Goal: Transaction & Acquisition: Subscribe to service/newsletter

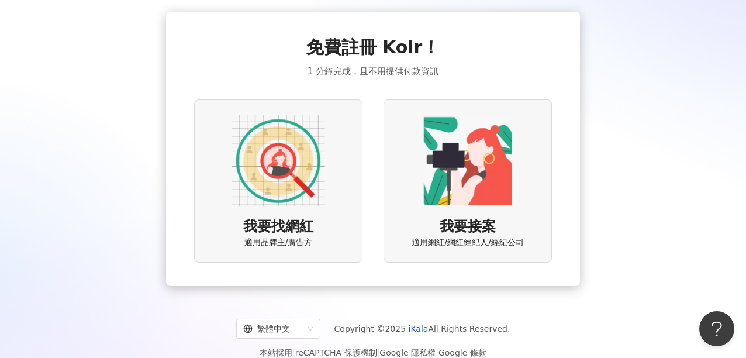
scroll to position [45, 0]
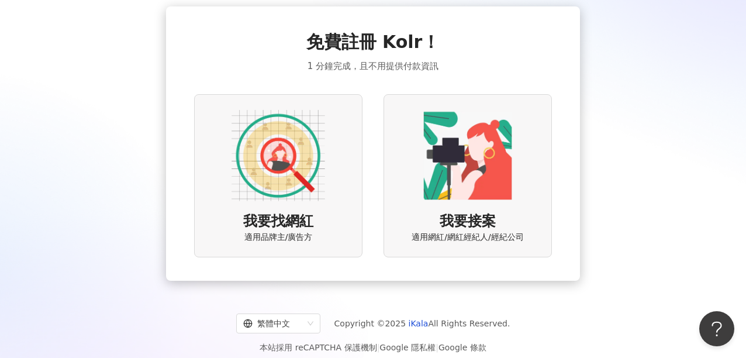
click at [290, 200] on img at bounding box center [278, 156] width 94 height 94
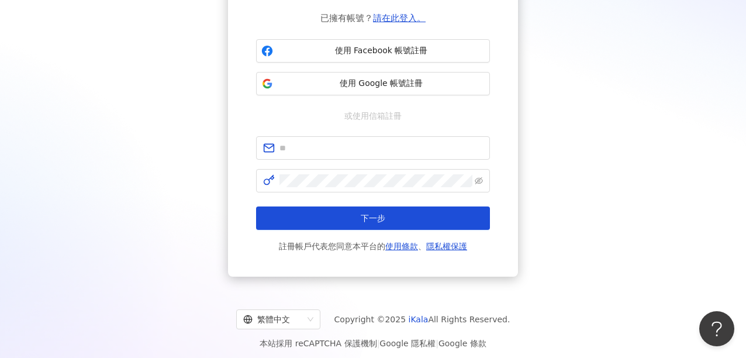
scroll to position [102, 0]
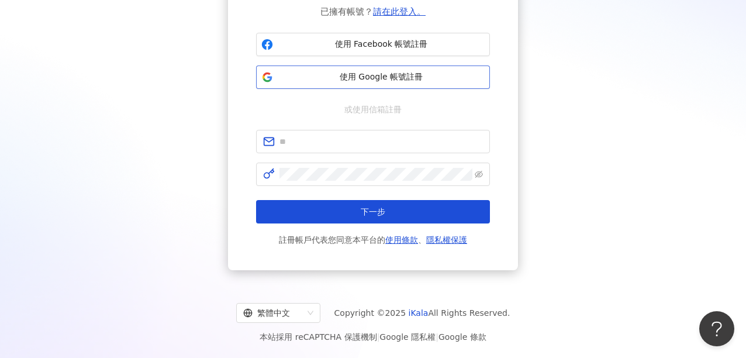
click at [357, 77] on span "使用 Google 帳號註冊" at bounding box center [381, 77] width 207 height 12
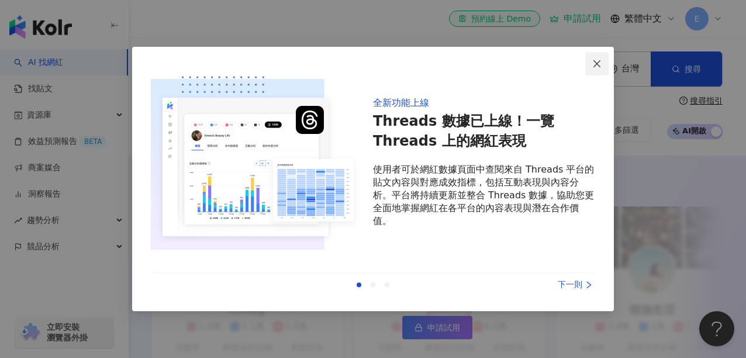
click at [603, 63] on span "Close" at bounding box center [596, 63] width 23 height 9
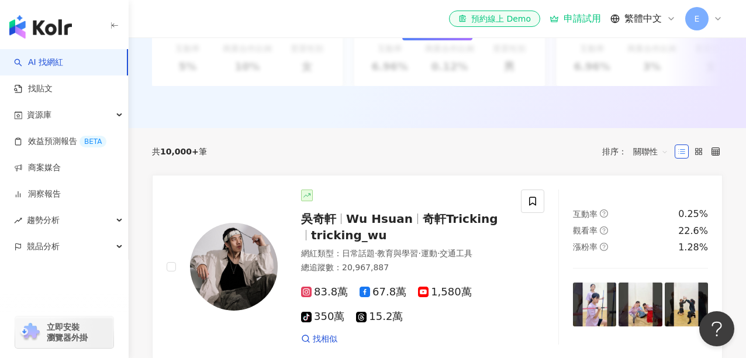
scroll to position [314, 0]
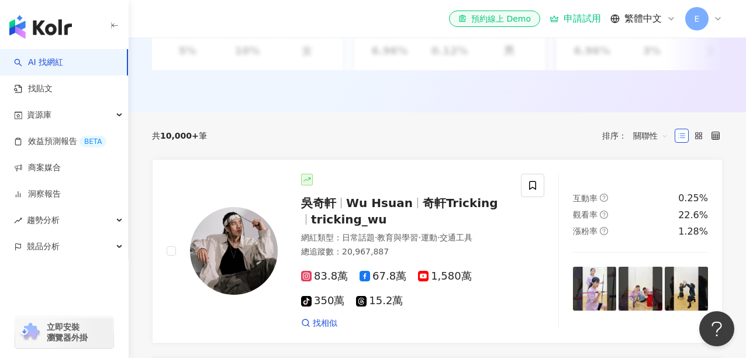
click at [655, 139] on span "關聯性" at bounding box center [650, 135] width 35 height 19
click at [275, 149] on div "共 10,000+ 筆 排序： 關聯性" at bounding box center [437, 135] width 570 height 47
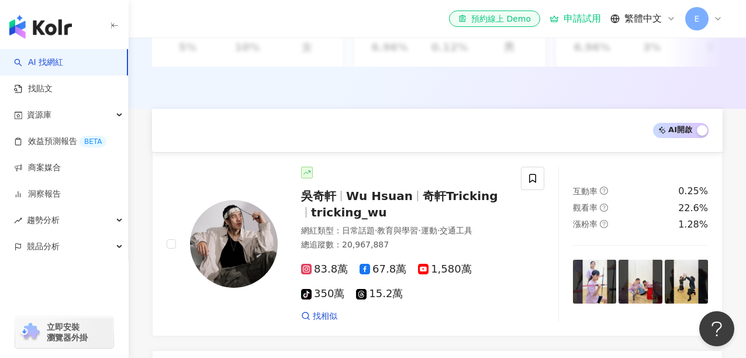
scroll to position [0, 0]
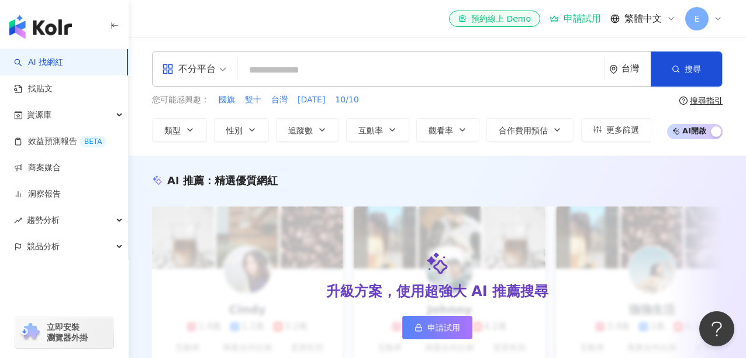
click at [226, 68] on div "不分平台" at bounding box center [193, 69] width 77 height 34
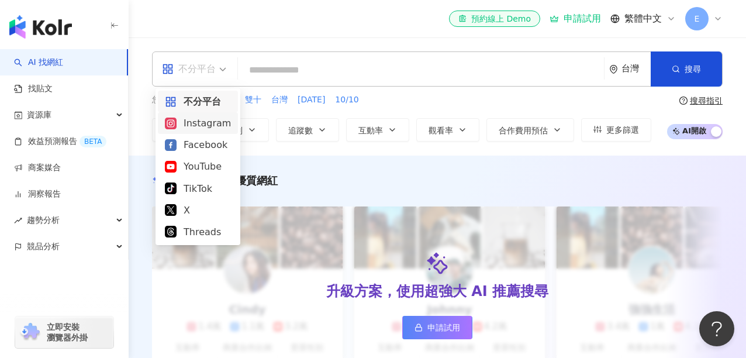
click at [203, 115] on div "Instagram" at bounding box center [198, 123] width 80 height 22
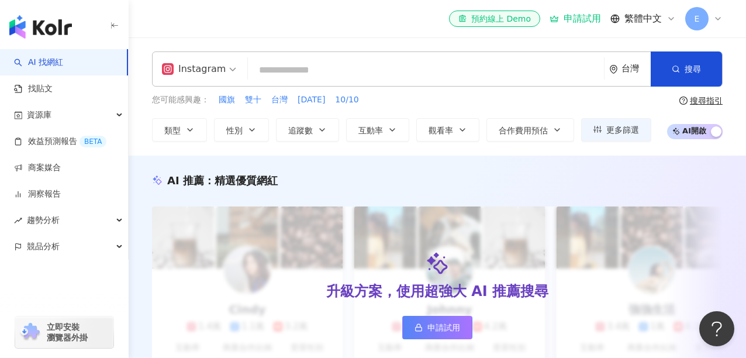
click at [321, 71] on input "search" at bounding box center [425, 70] width 347 height 22
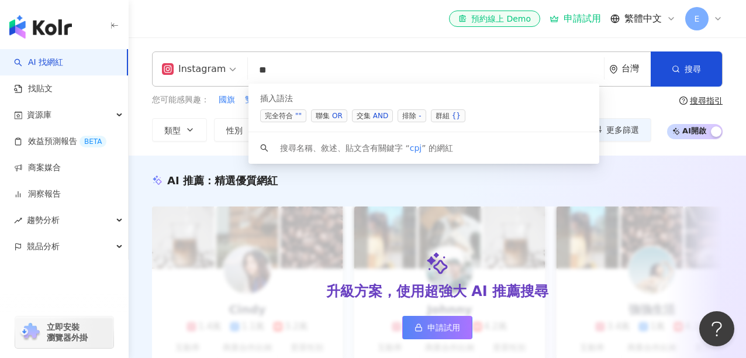
type input "*"
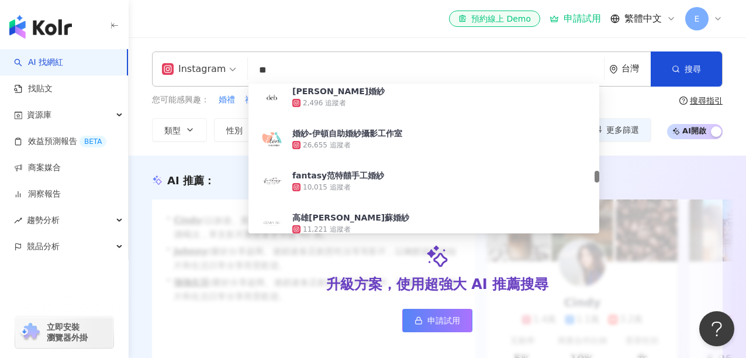
scroll to position [1244, 0]
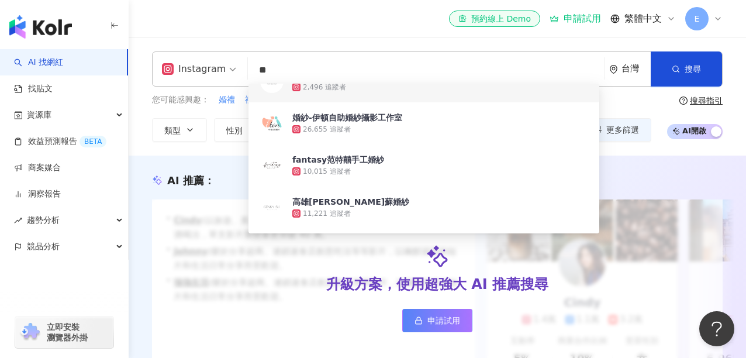
click at [293, 72] on input "**" at bounding box center [425, 70] width 347 height 22
type input "*"
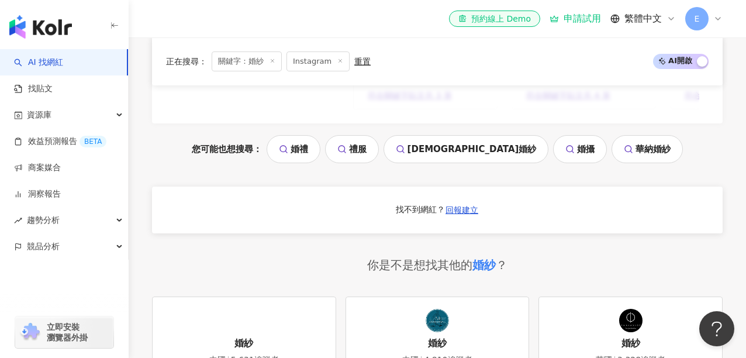
scroll to position [1386, 0]
